Goal: Obtain resource: Download file/media

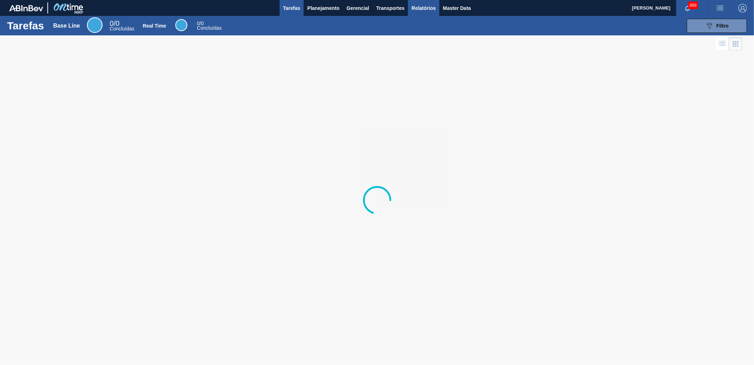
click at [426, 7] on span "Relatórios" at bounding box center [423, 8] width 24 height 8
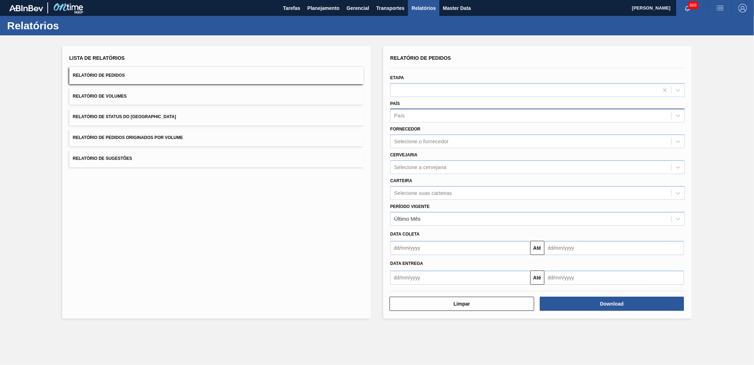
click at [420, 117] on div "País" at bounding box center [530, 116] width 280 height 10
type input "R"
type input "[GEOGRAPHIC_DATA]"
click at [436, 189] on div "Selecione suas carteiras" at bounding box center [530, 194] width 280 height 10
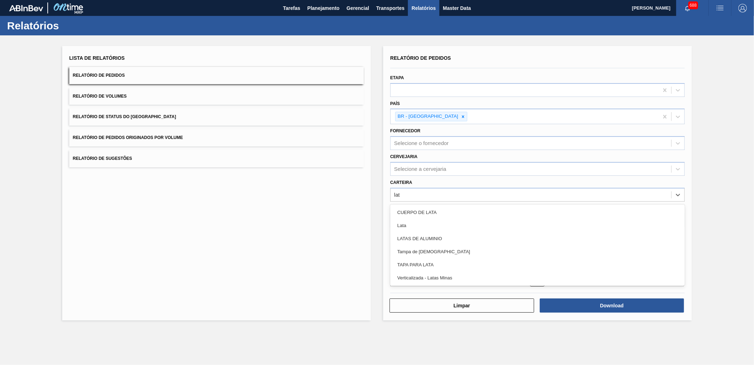
type input "lata"
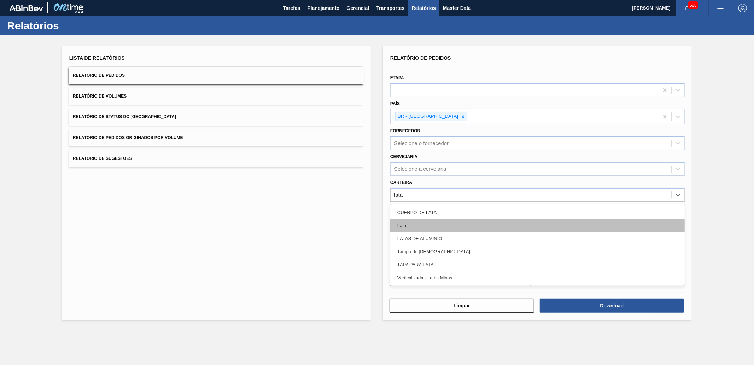
click at [426, 217] on div "CUERPO DE LATA Lata LATAS DE ALUMINIO Tampa de Lata TAPA PARA LATA Verticalizad…" at bounding box center [537, 244] width 294 height 81
click at [415, 219] on div "Lata" at bounding box center [537, 225] width 294 height 13
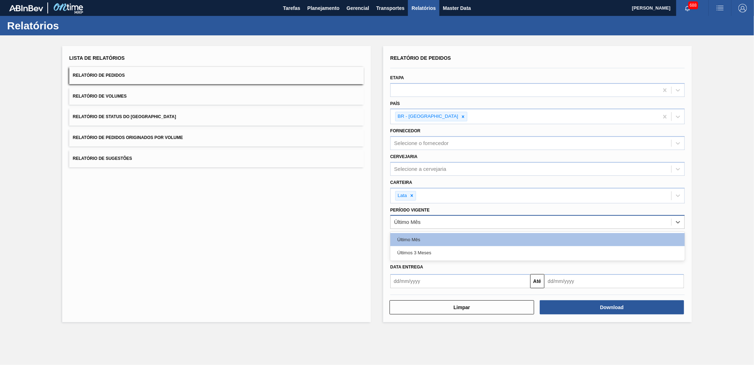
click at [421, 220] on div "Último Mês" at bounding box center [530, 222] width 280 height 10
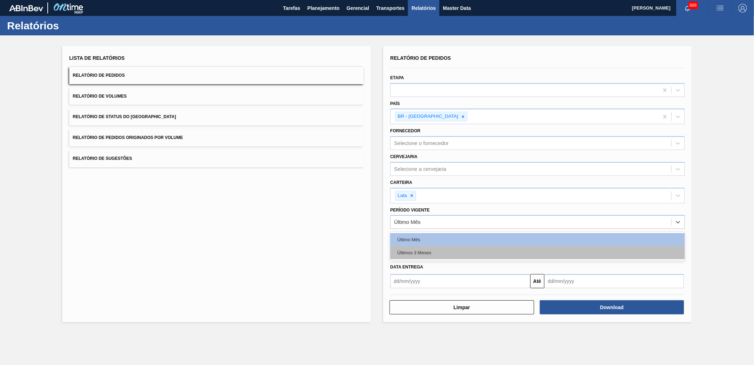
click at [423, 255] on div "Últimos 3 Meses" at bounding box center [537, 252] width 294 height 13
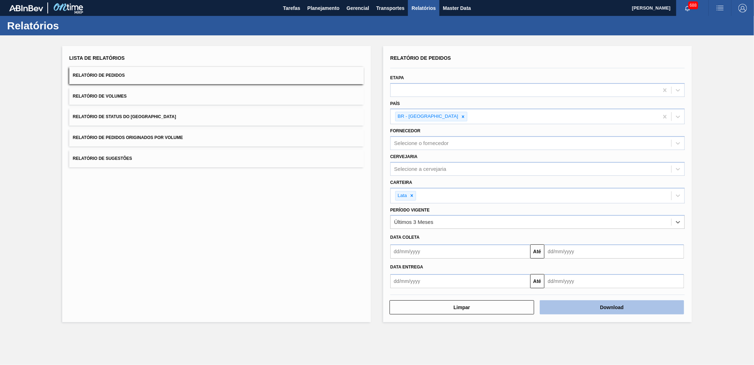
click at [578, 303] on button "Download" at bounding box center [611, 307] width 144 height 14
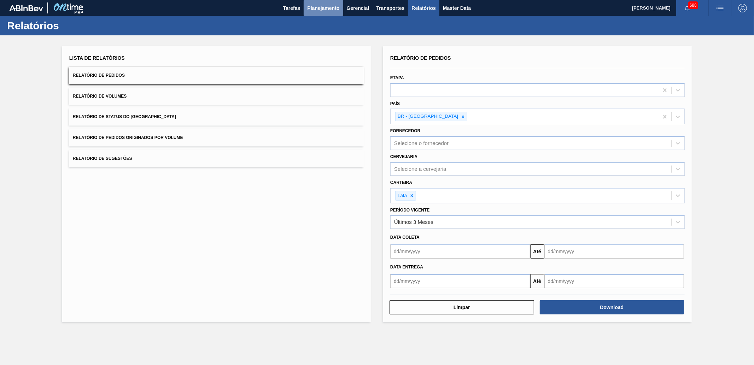
click at [317, 12] on span "Planejamento" at bounding box center [323, 8] width 32 height 8
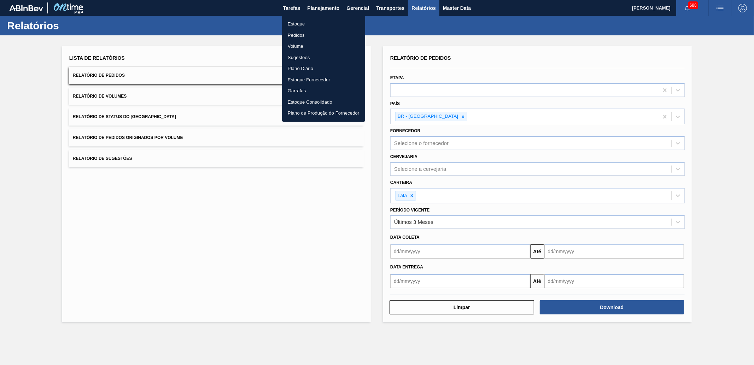
click at [300, 35] on li "Pedidos" at bounding box center [323, 35] width 83 height 11
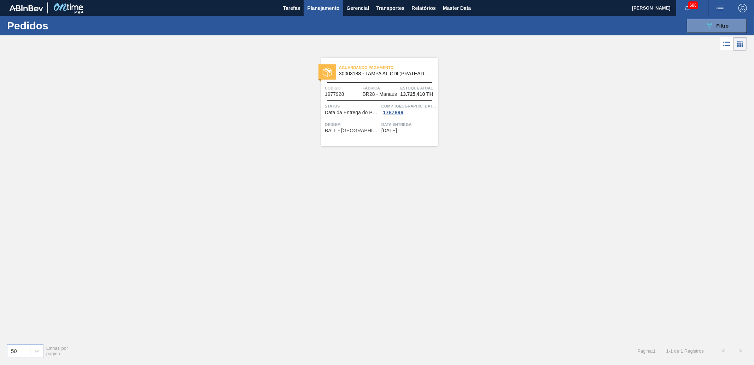
click at [290, 132] on div "Aguardando Pagamento 30003188 - TAMPA AL.CDL;PRATEADA;LATA-AUTOMATICA; Código 1…" at bounding box center [377, 194] width 754 height 285
